Goal: Find specific page/section

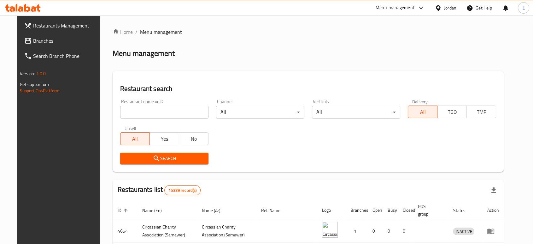
click at [140, 115] on input "search" at bounding box center [164, 112] width 88 height 13
type input "ض"
type input "qabalan"
click at [167, 162] on span "Search" at bounding box center [164, 158] width 78 height 8
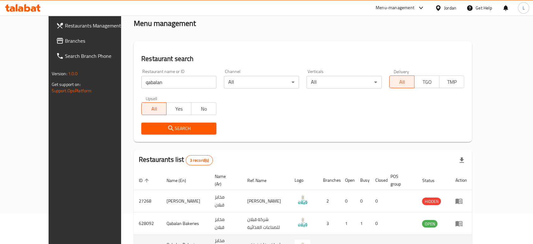
scroll to position [69, 0]
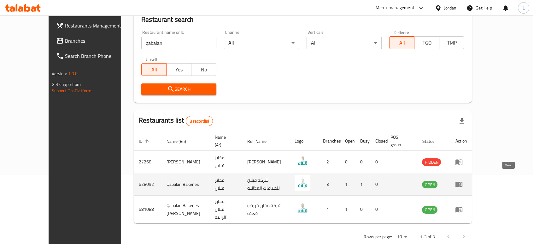
click at [463, 180] on icon "enhanced table" at bounding box center [459, 184] width 8 height 8
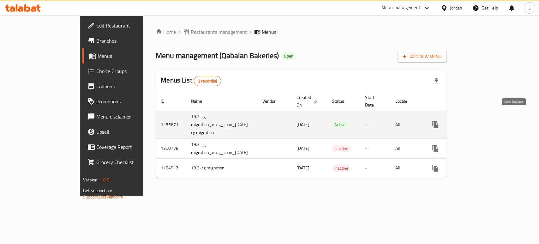
click at [484, 121] on icon "enhanced table" at bounding box center [481, 125] width 8 height 8
